Goal: Information Seeking & Learning: Learn about a topic

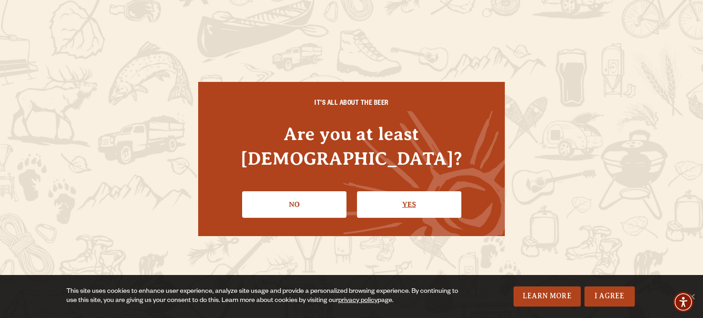
click at [379, 192] on link "Yes" at bounding box center [409, 204] width 104 height 27
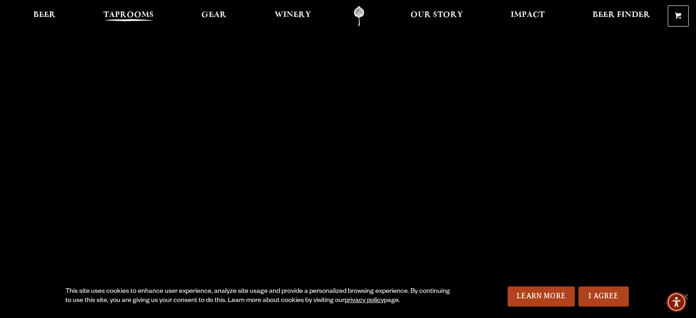
click at [143, 13] on span "Taprooms" at bounding box center [128, 14] width 50 height 7
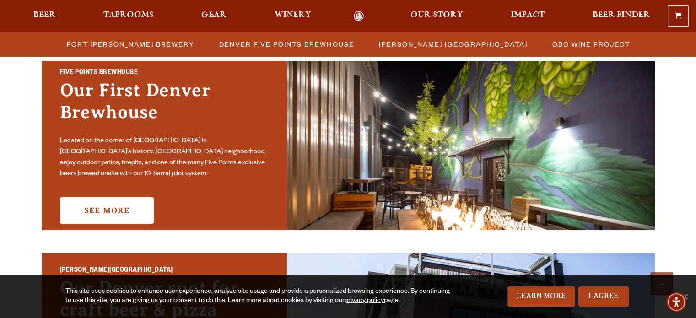
scroll to position [476, 0]
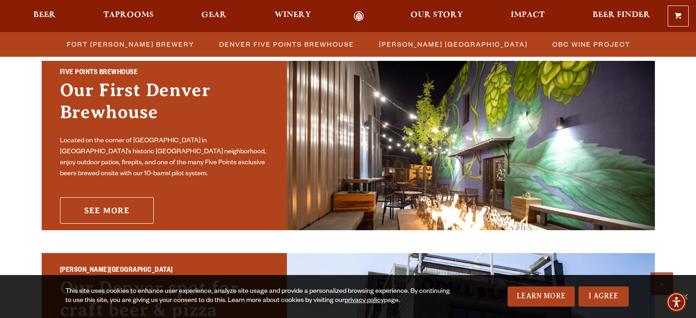
click at [126, 198] on link "See More" at bounding box center [107, 210] width 94 height 27
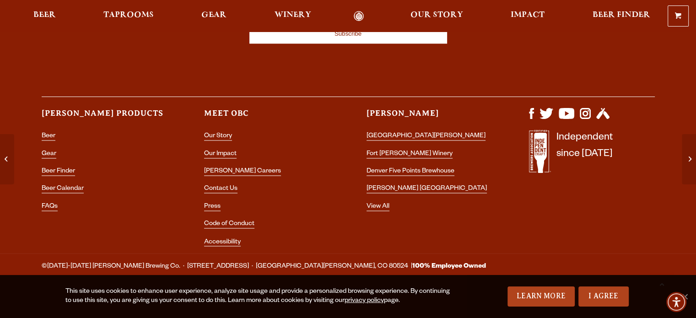
scroll to position [1504, 0]
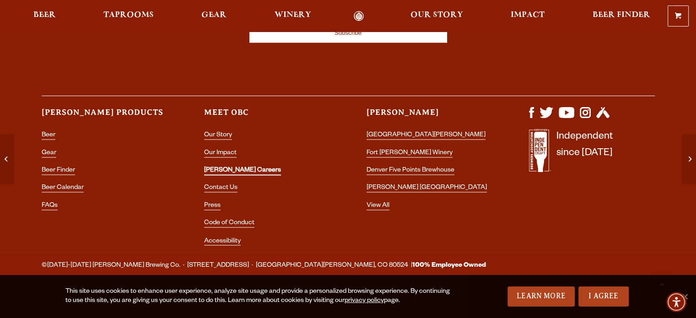
click at [234, 168] on link "[PERSON_NAME] Careers" at bounding box center [242, 171] width 77 height 8
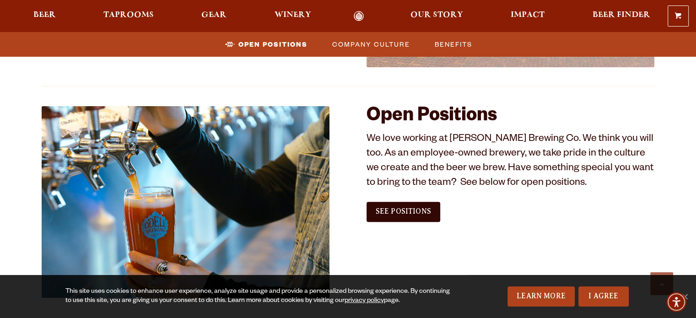
scroll to position [496, 0]
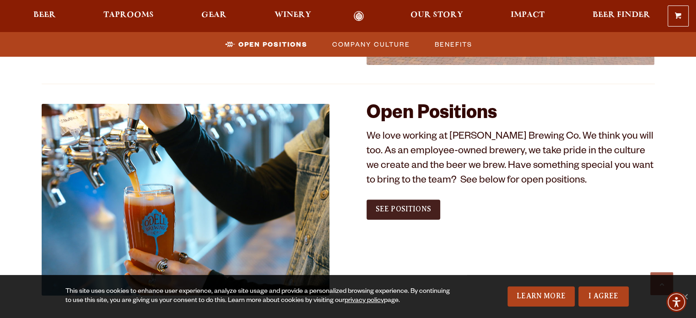
click at [411, 216] on link "See Positions" at bounding box center [404, 210] width 74 height 20
